Goal: Task Accomplishment & Management: Complete application form

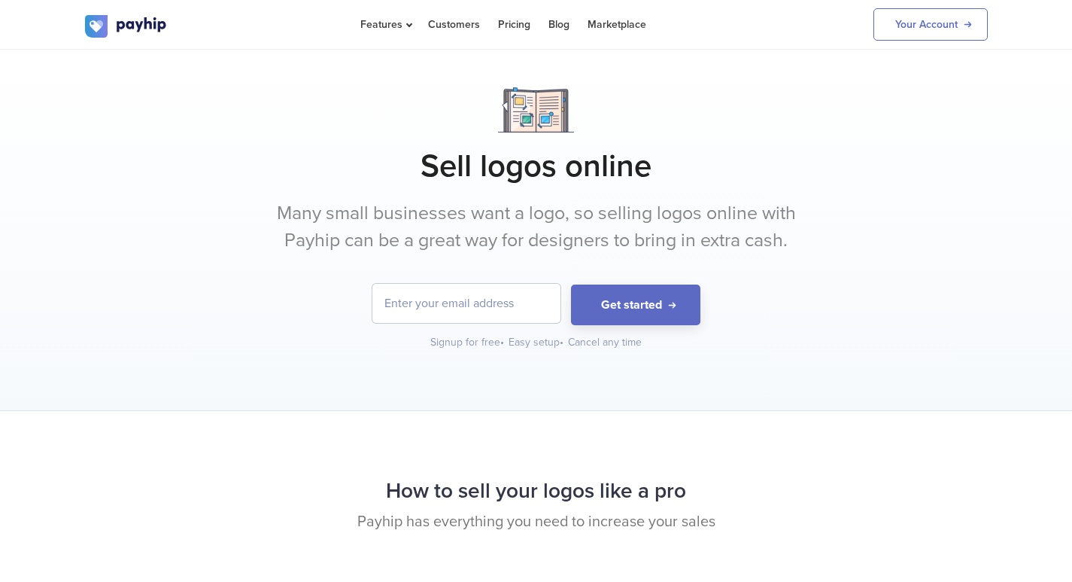
click at [478, 295] on input "email" at bounding box center [466, 303] width 188 height 39
type input "[EMAIL_ADDRESS][DOMAIN_NAME]"
click at [921, 30] on link "Your Account" at bounding box center [931, 24] width 114 height 32
click at [654, 313] on button "Get started" at bounding box center [635, 304] width 129 height 41
click at [894, 38] on link "Your Account" at bounding box center [931, 24] width 114 height 32
